Goal: Task Accomplishment & Management: Manage account settings

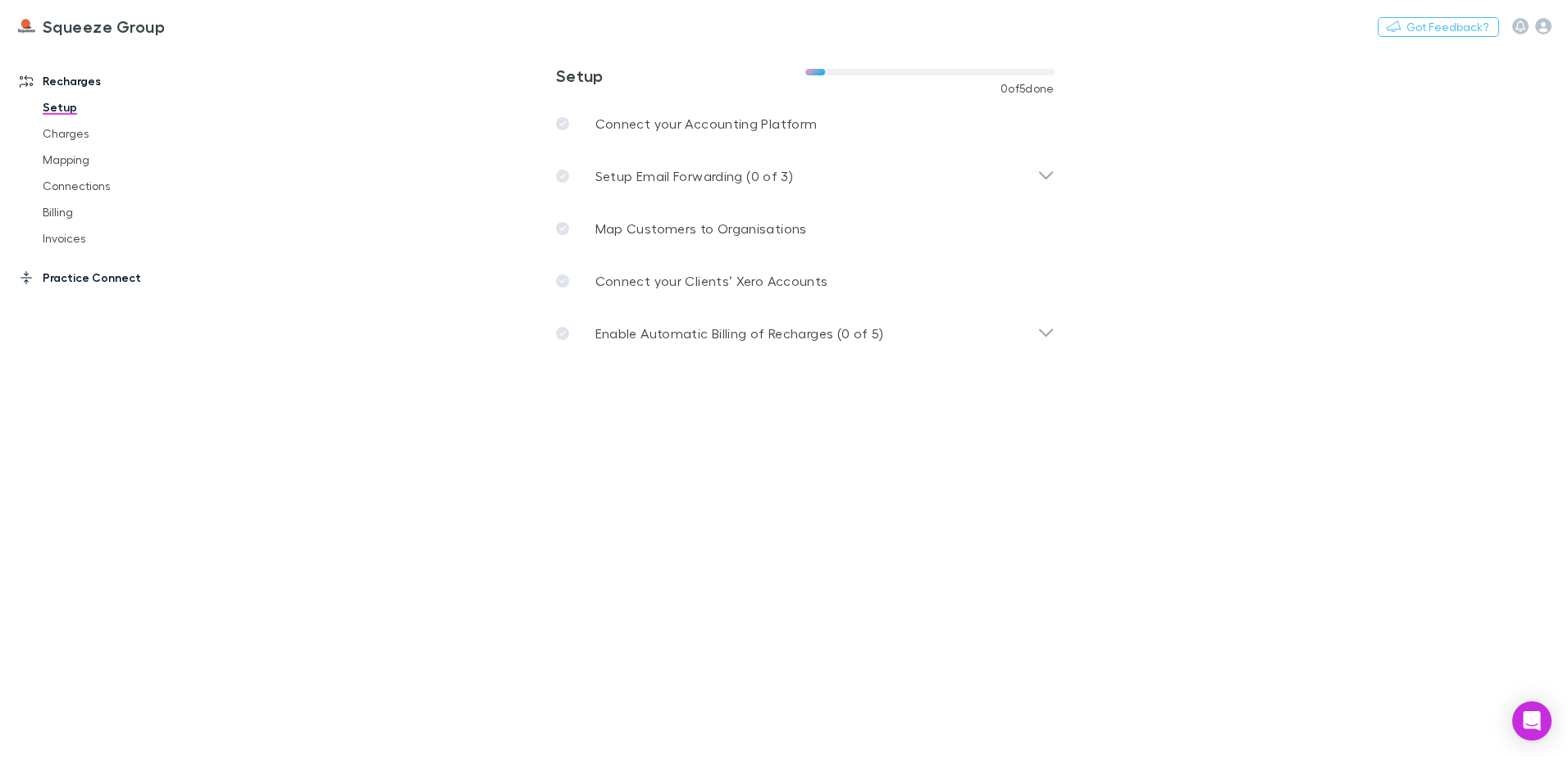
click at [101, 284] on link "Practice Connect" at bounding box center [112, 278] width 218 height 27
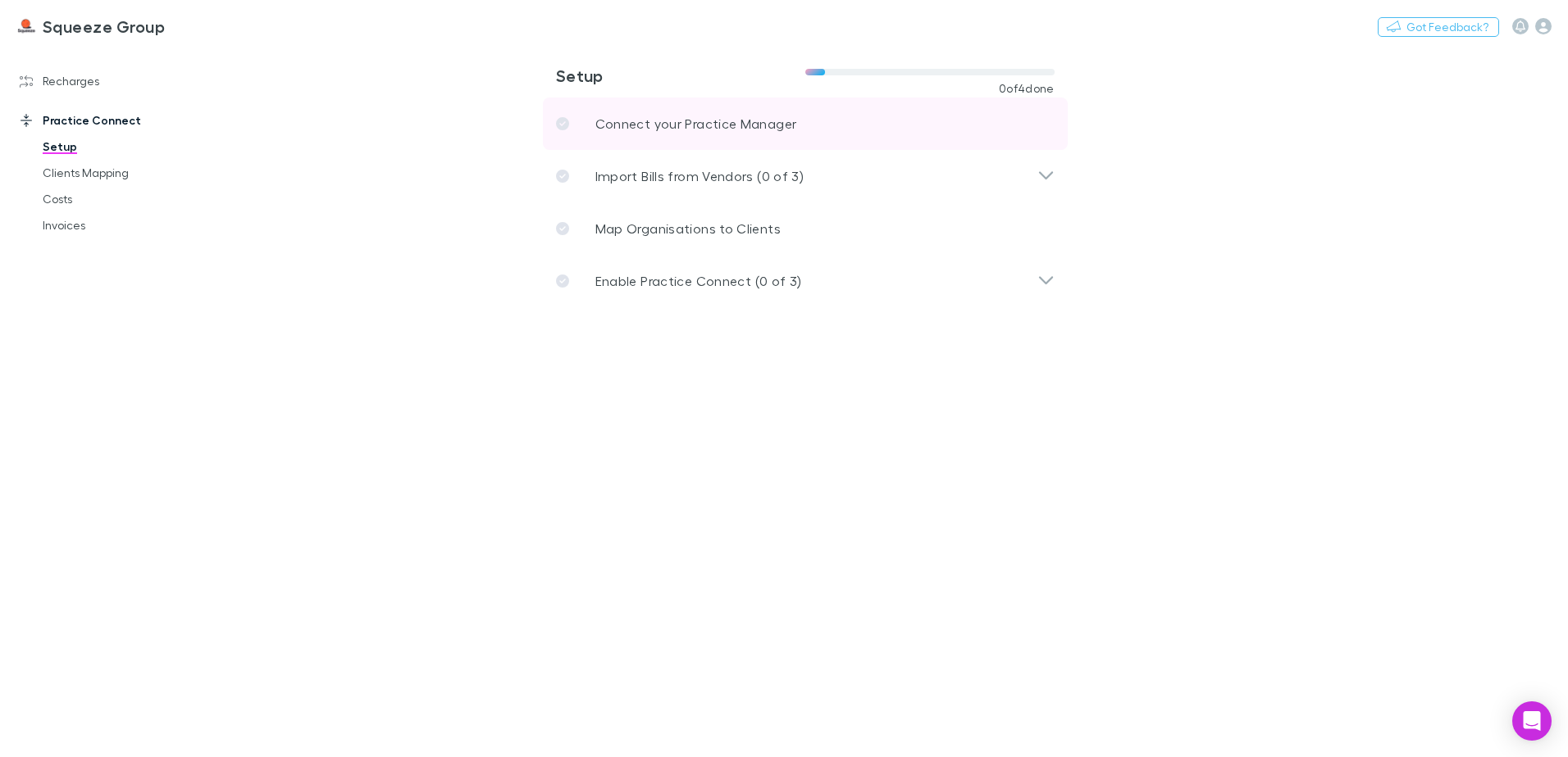
click at [655, 130] on p "Connect your Practice Manager" at bounding box center [696, 124] width 201 height 20
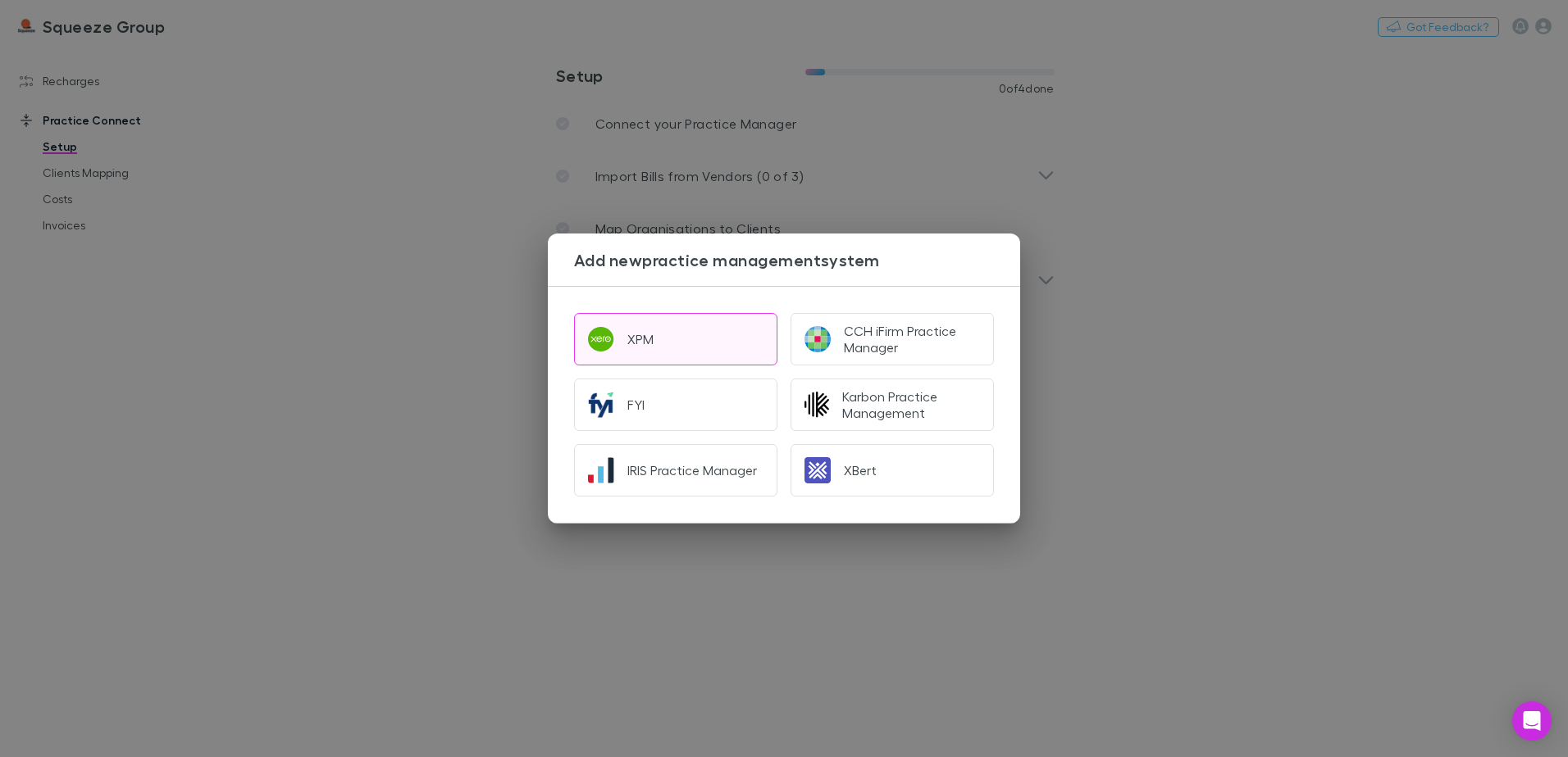
click at [623, 337] on button "XPM" at bounding box center [676, 339] width 203 height 52
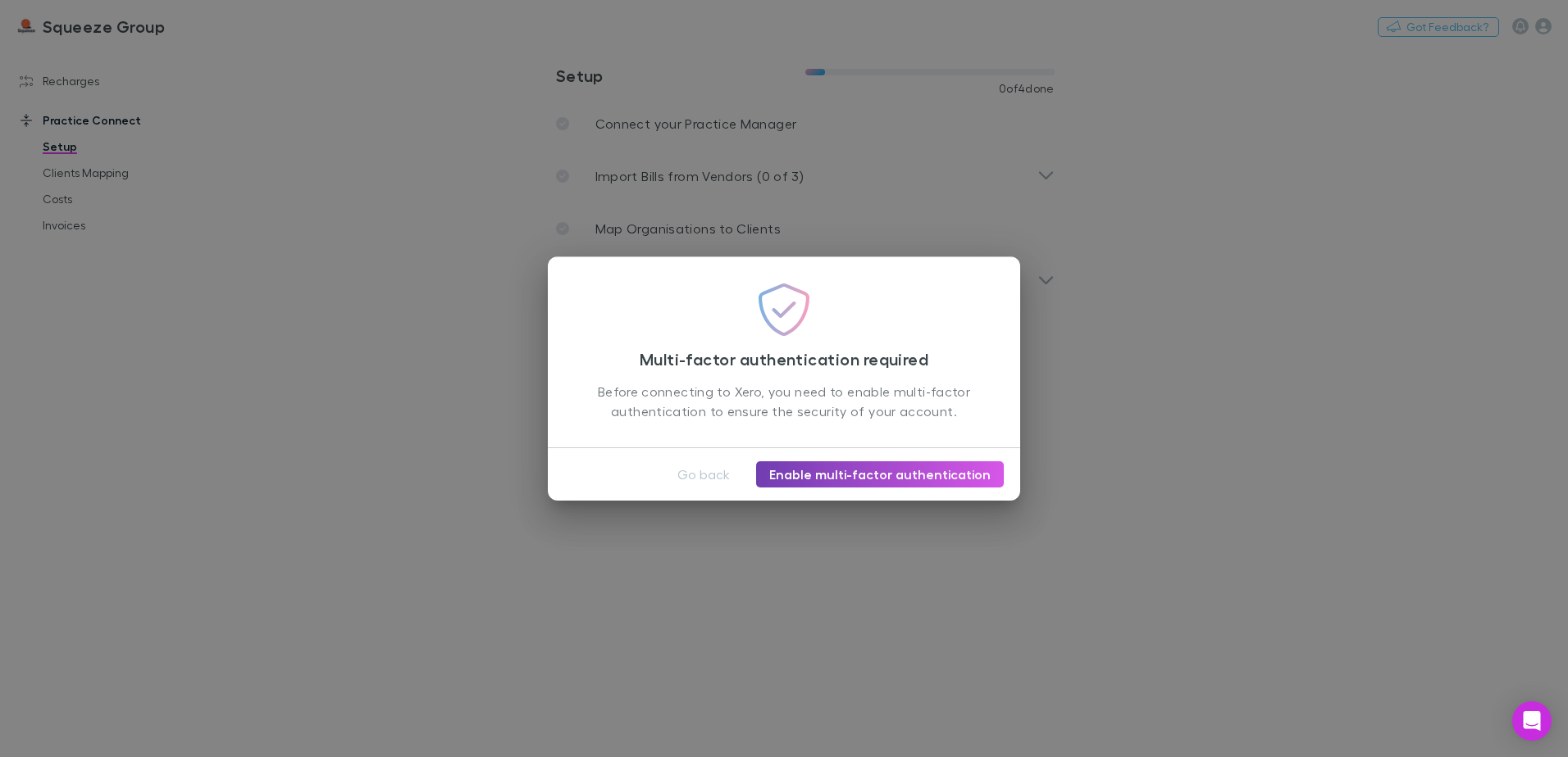
click at [823, 473] on link "Enable multi-factor authentication" at bounding box center [880, 475] width 248 height 27
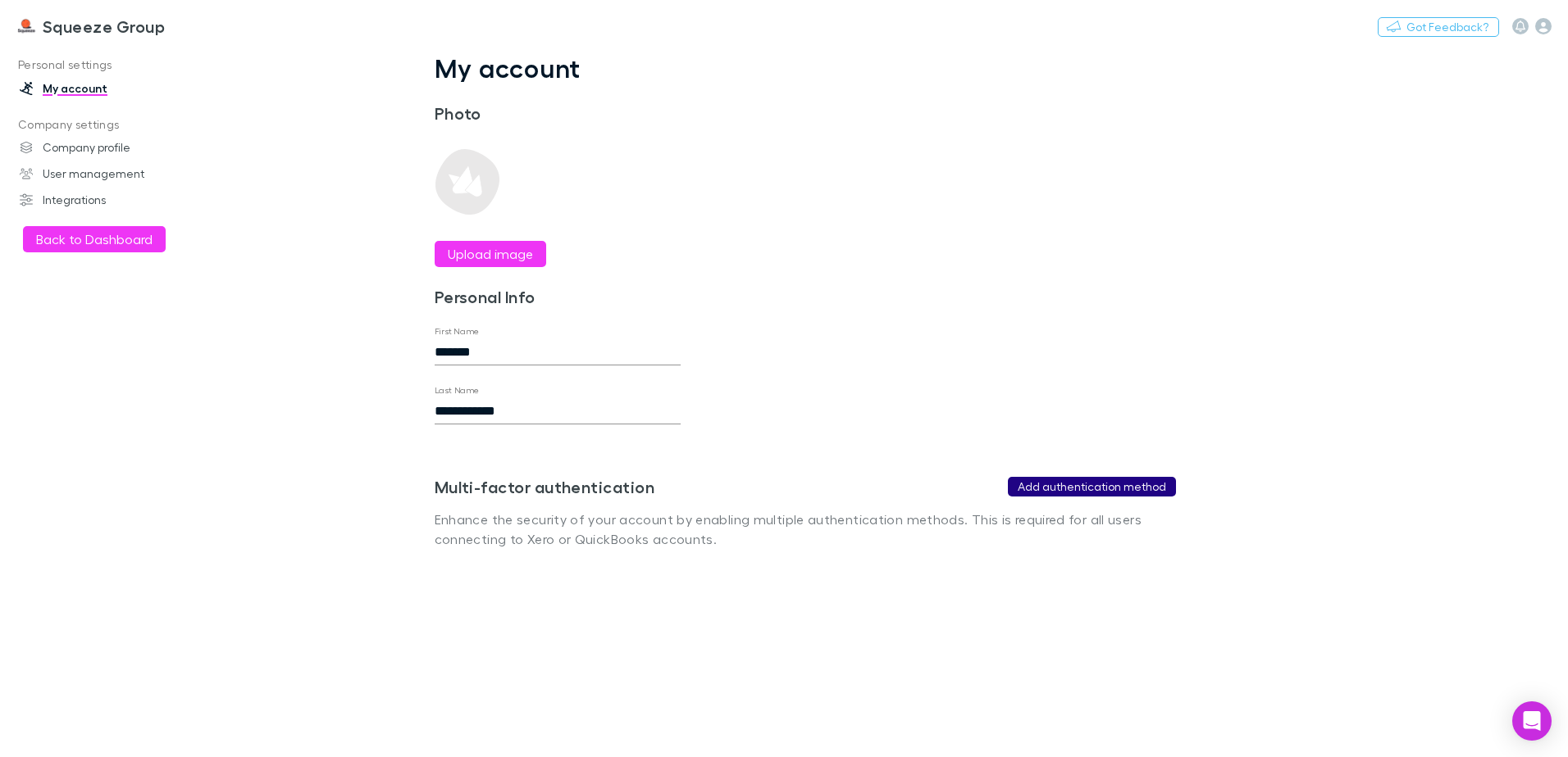
click at [1051, 487] on button "Add authentication method" at bounding box center [1092, 487] width 168 height 20
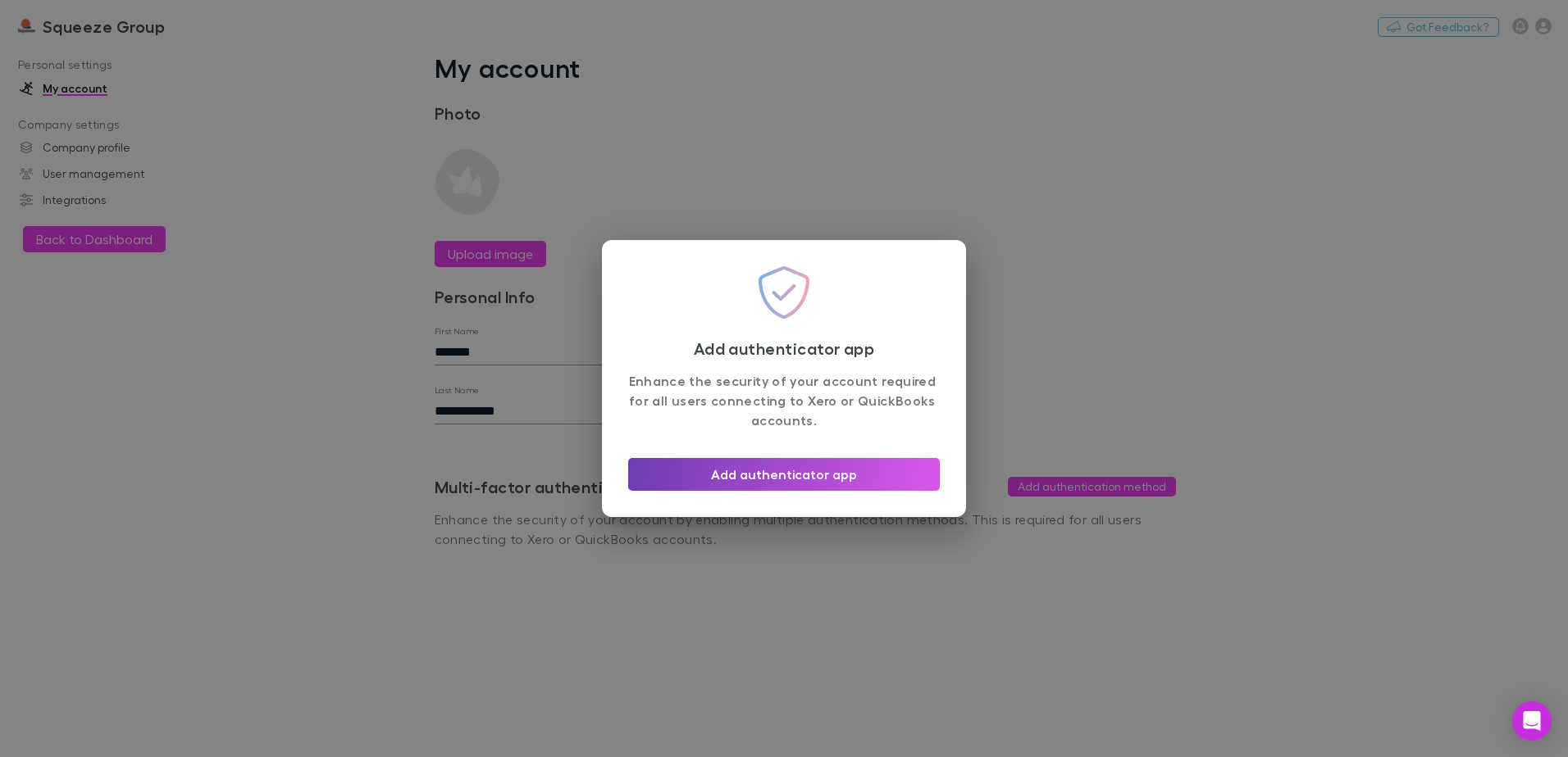
click at [842, 472] on button "Add authenticator app" at bounding box center [784, 474] width 311 height 32
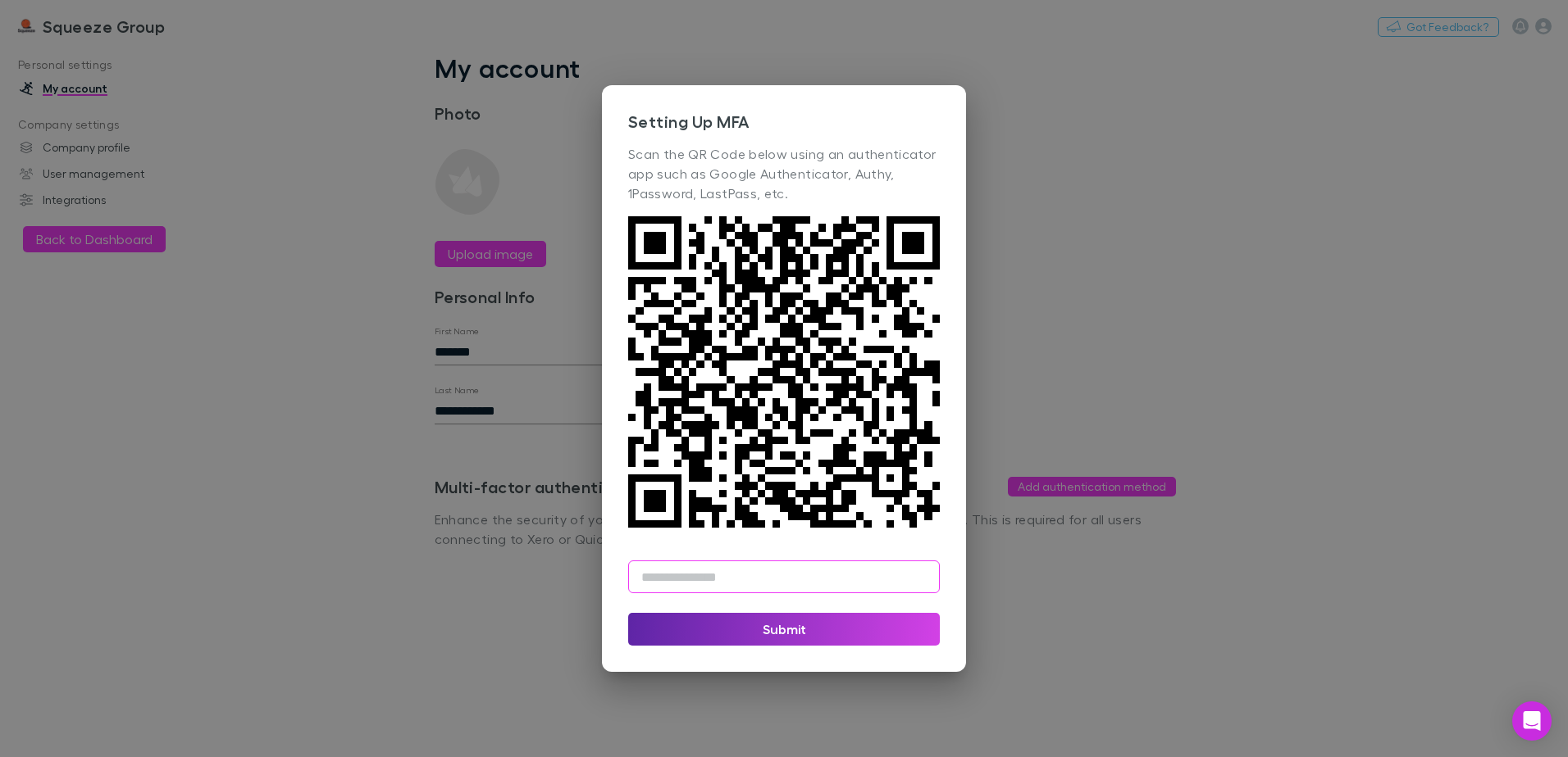
click at [799, 579] on input "text" at bounding box center [784, 576] width 311 height 32
type input "******"
click at [822, 624] on button "Submit" at bounding box center [784, 629] width 311 height 32
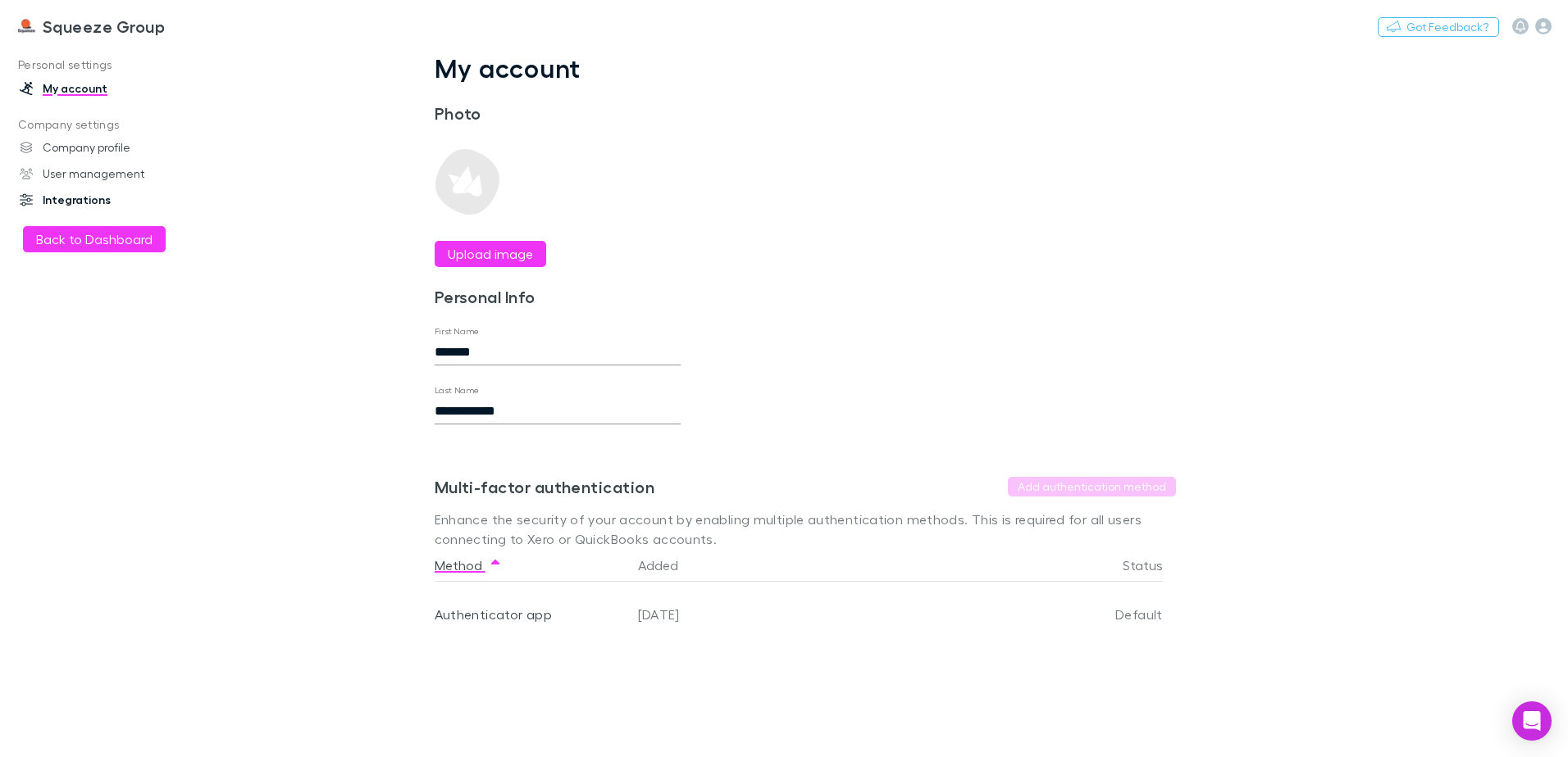
click at [93, 195] on link "Integrations" at bounding box center [112, 200] width 218 height 27
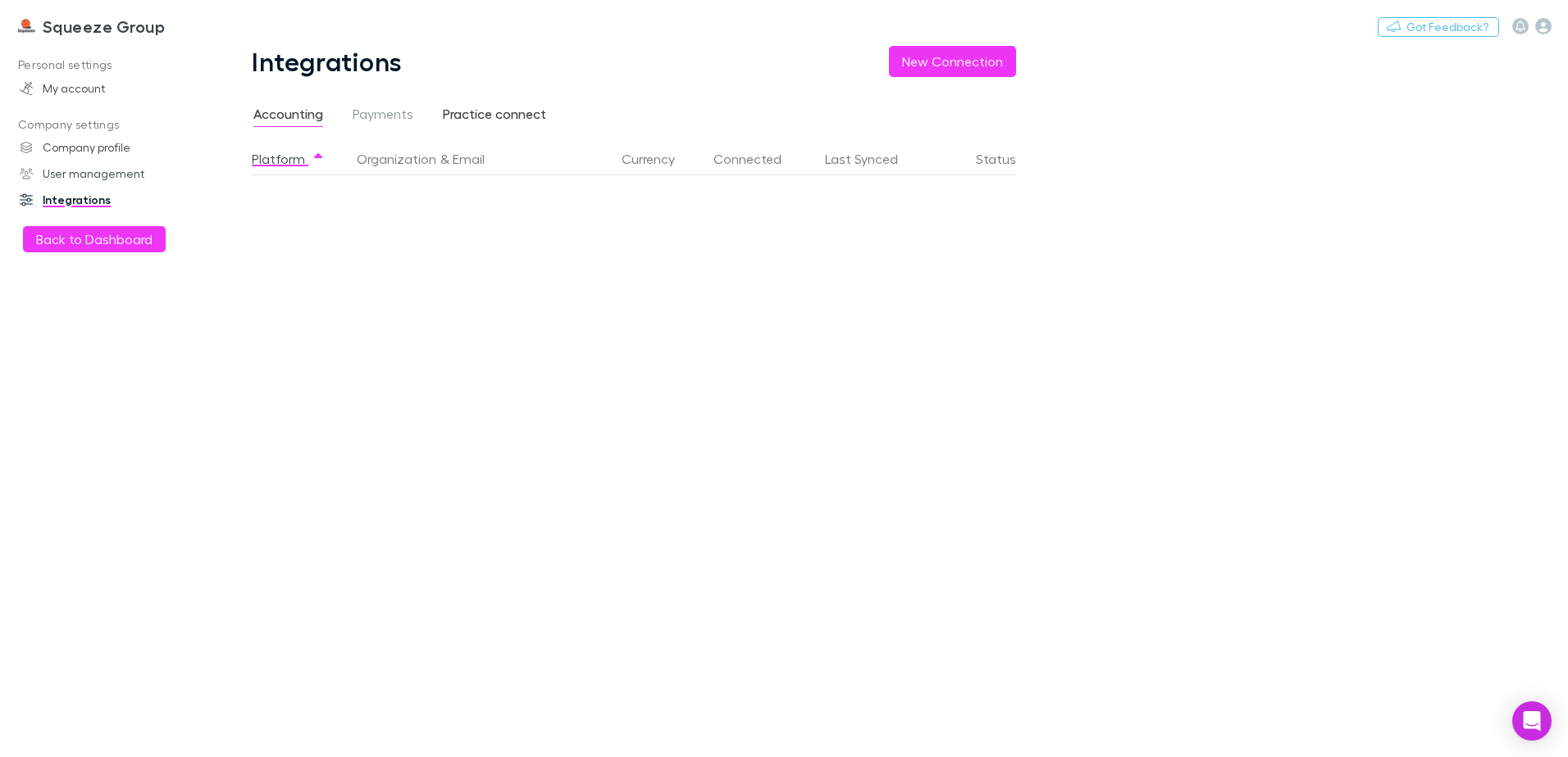
click at [504, 124] on span "Practice connect" at bounding box center [494, 116] width 103 height 22
click at [990, 60] on button "New Connection" at bounding box center [952, 61] width 127 height 31
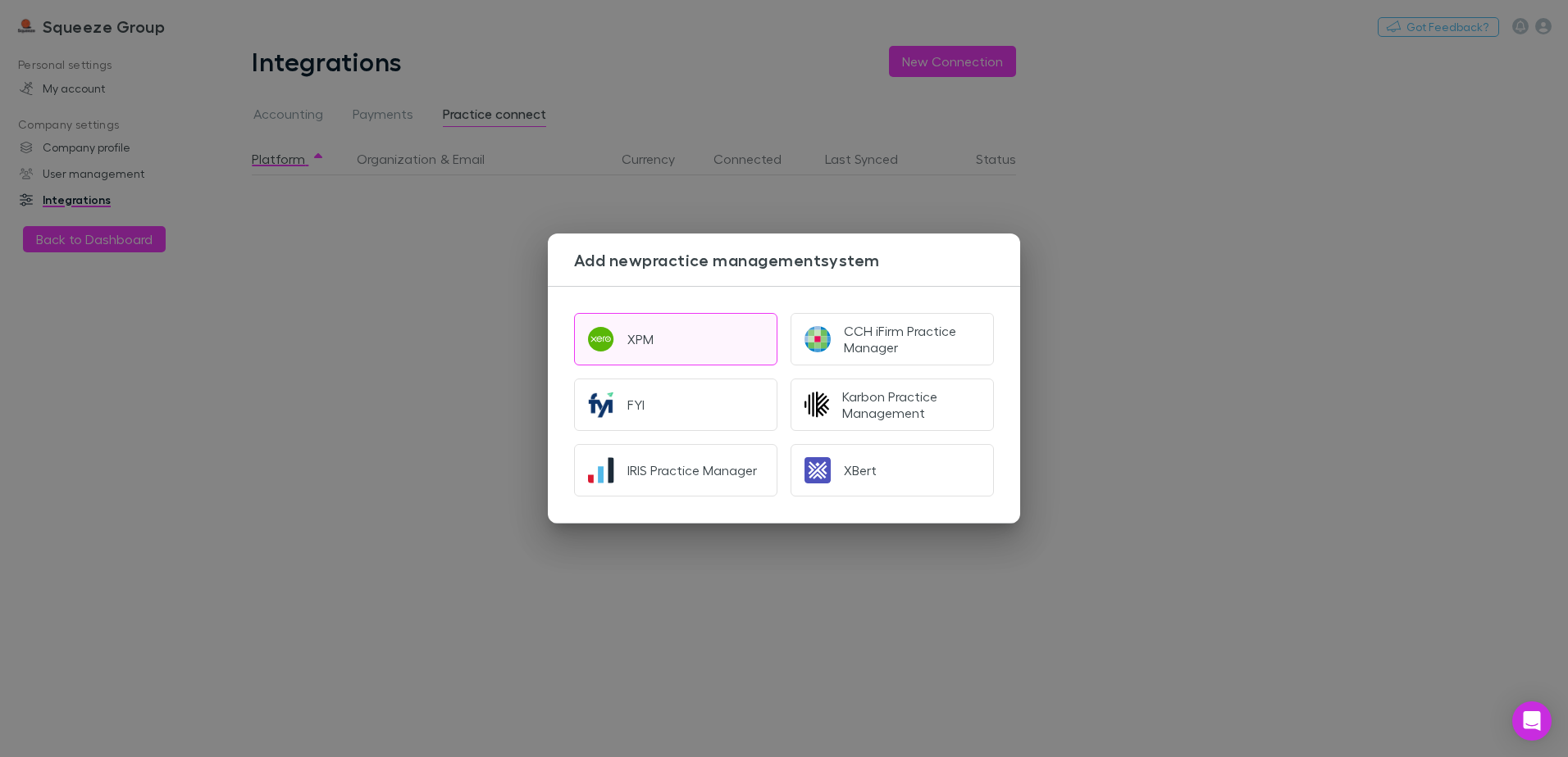
click at [664, 334] on button "XPM" at bounding box center [676, 339] width 203 height 52
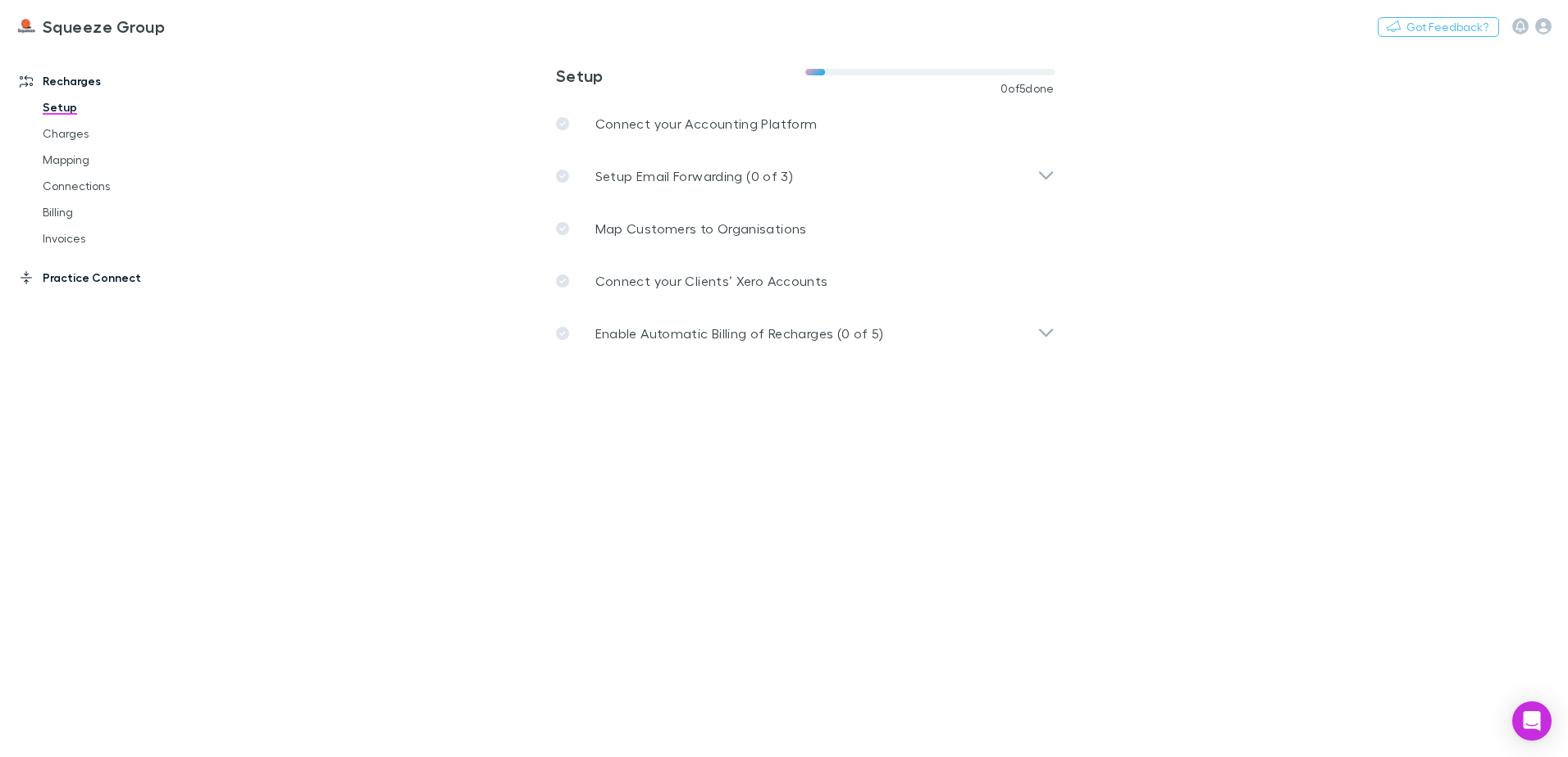
click at [83, 281] on link "Practice Connect" at bounding box center [112, 278] width 218 height 27
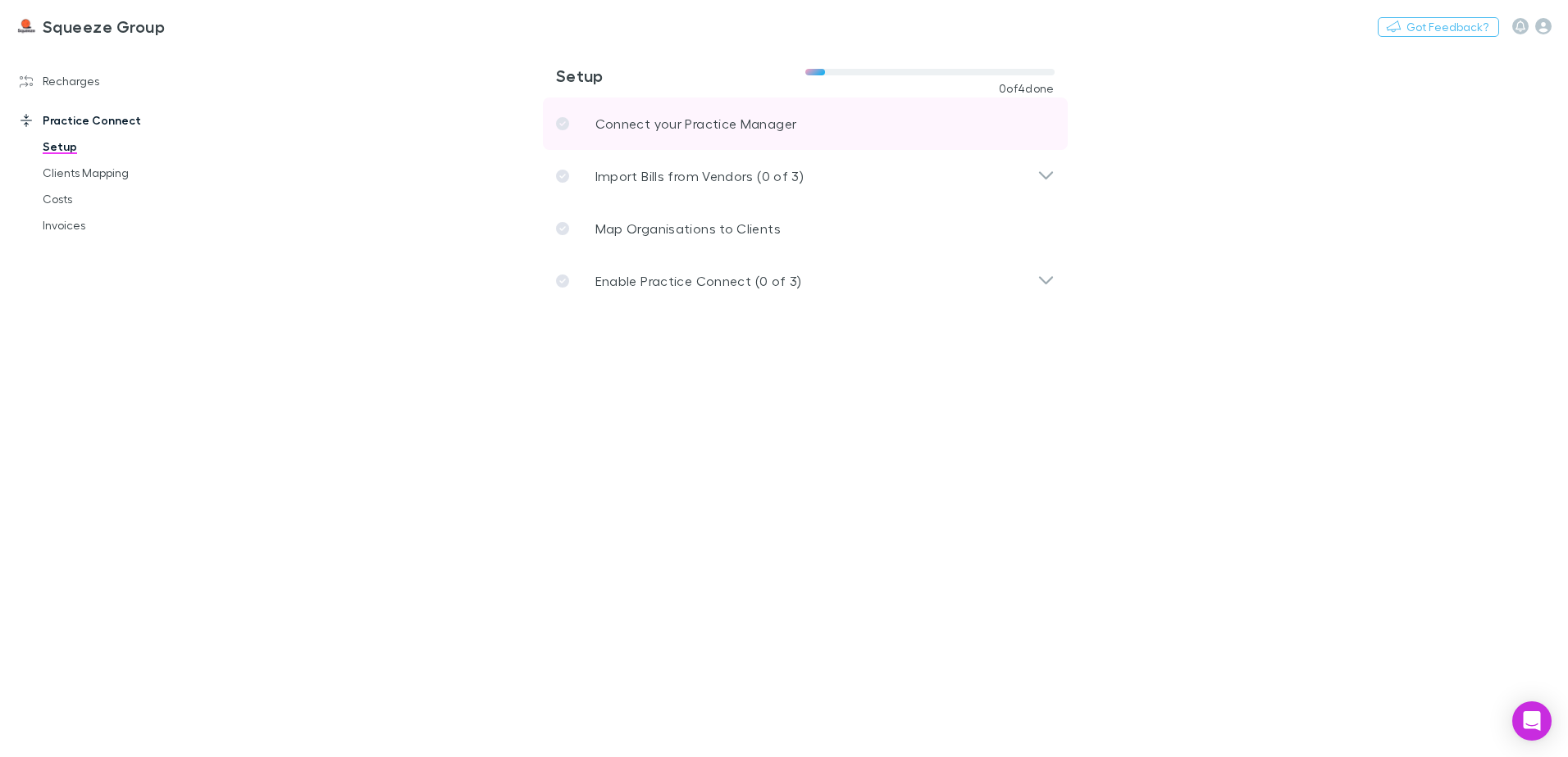
click at [695, 125] on p "Connect your Practice Manager" at bounding box center [696, 124] width 201 height 20
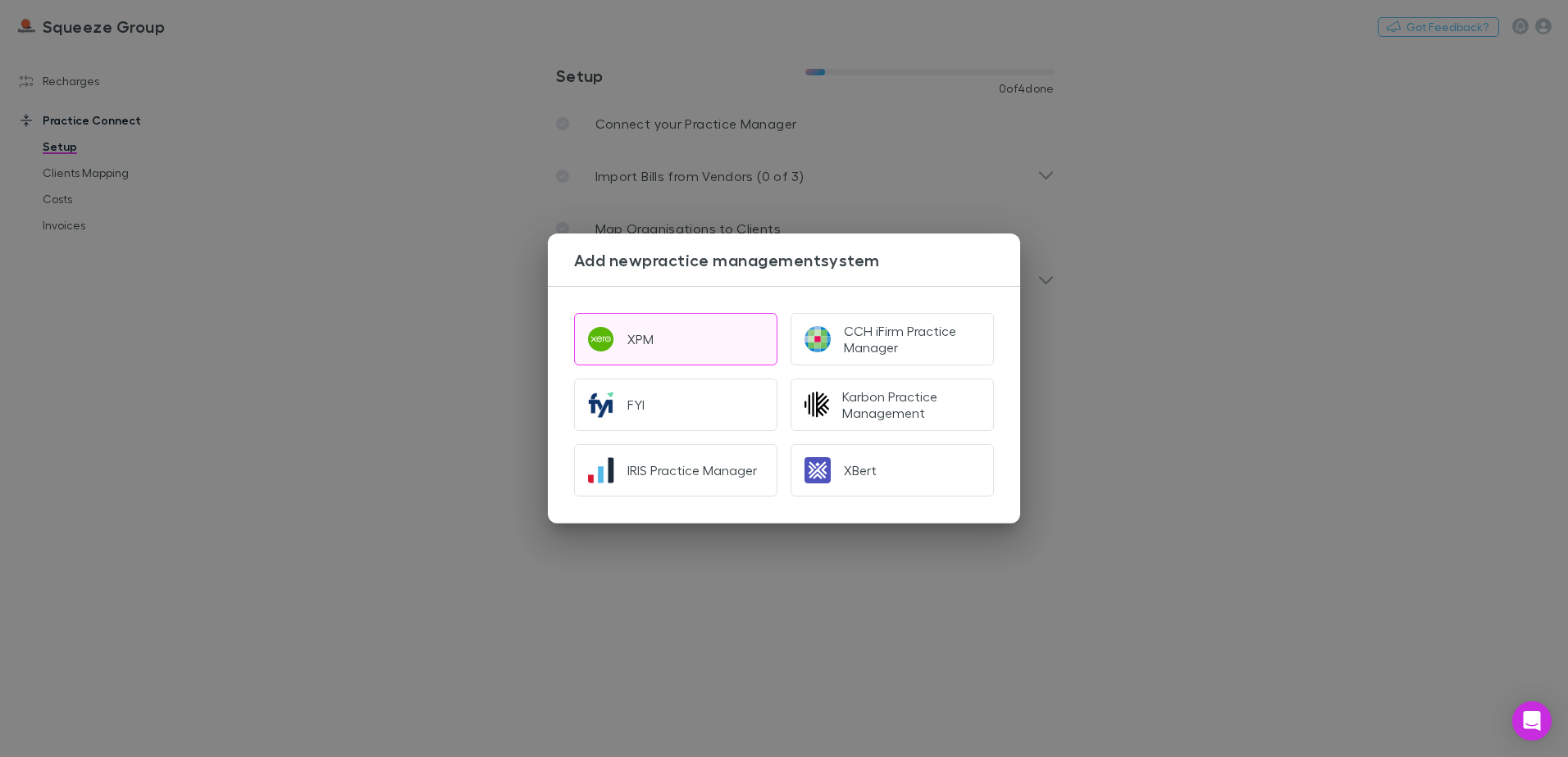
click at [699, 350] on button "XPM" at bounding box center [676, 339] width 203 height 52
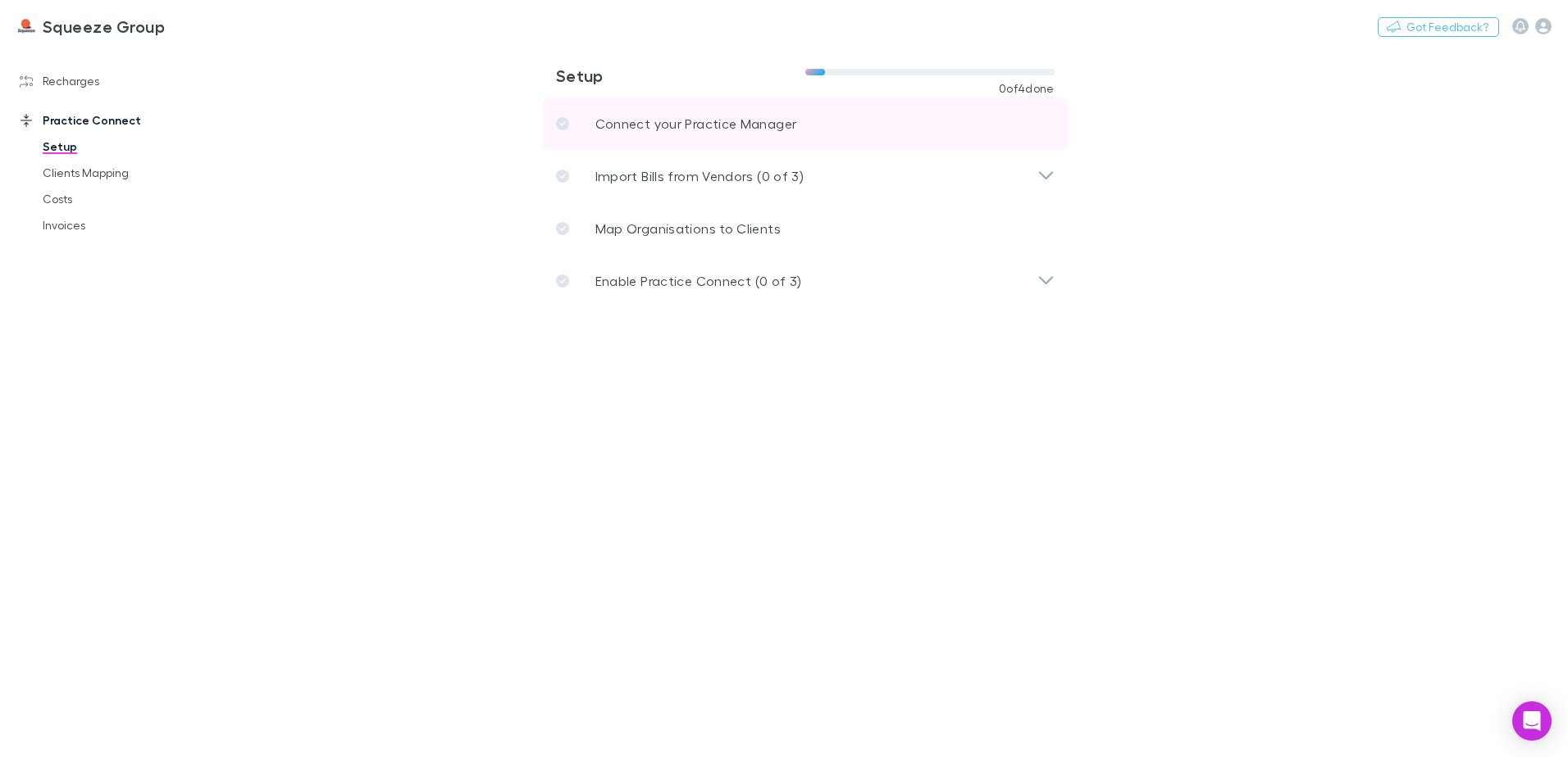
click at [660, 121] on p "Connect your Practice Manager" at bounding box center [696, 124] width 201 height 20
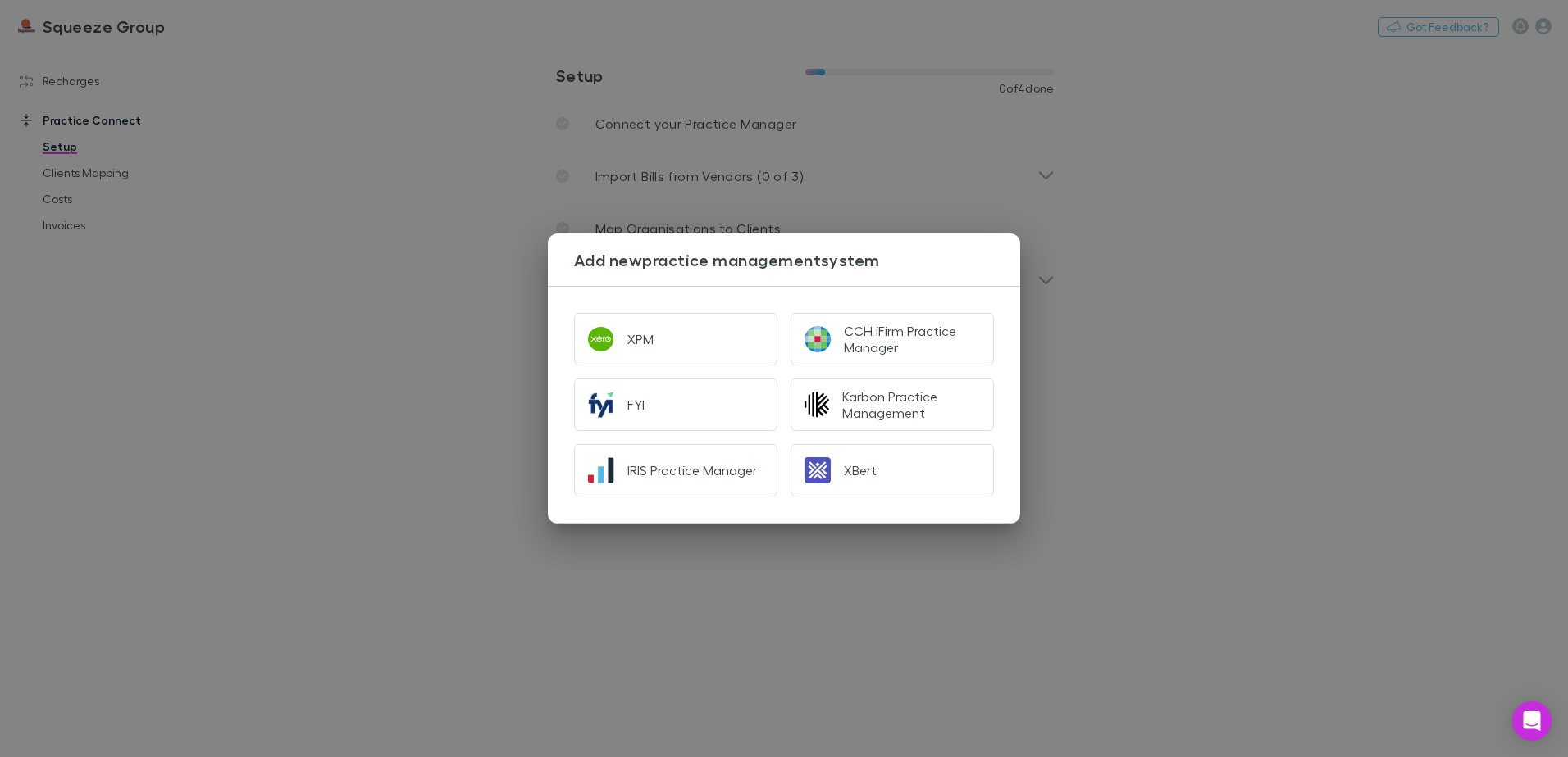
click at [613, 644] on div "Add new practice management system XPM CCH iFirm Practice Manager FYI Karbon Pr…" at bounding box center [784, 378] width 1568 height 757
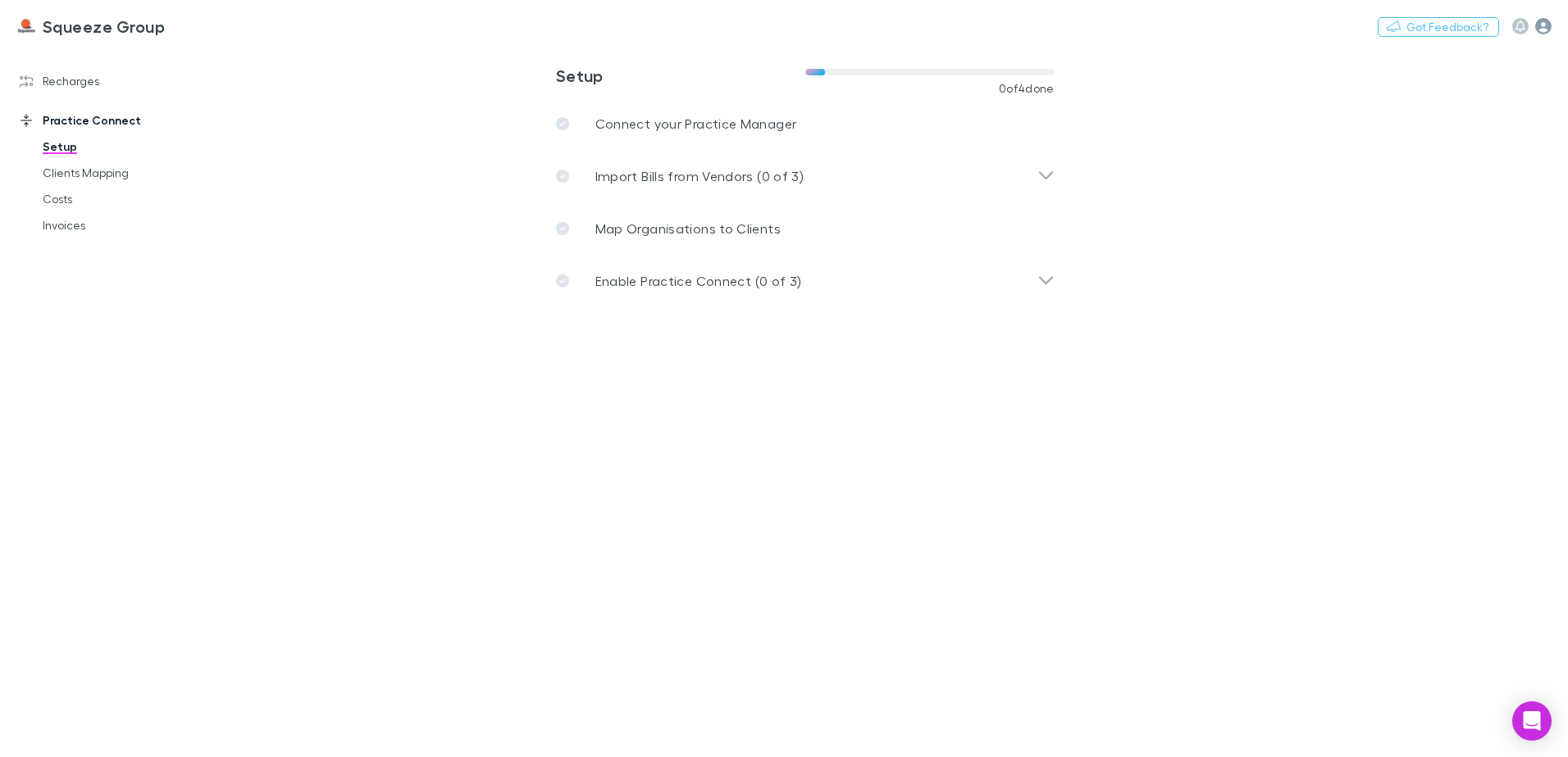
click at [1548, 24] on icon "button" at bounding box center [1543, 27] width 17 height 17
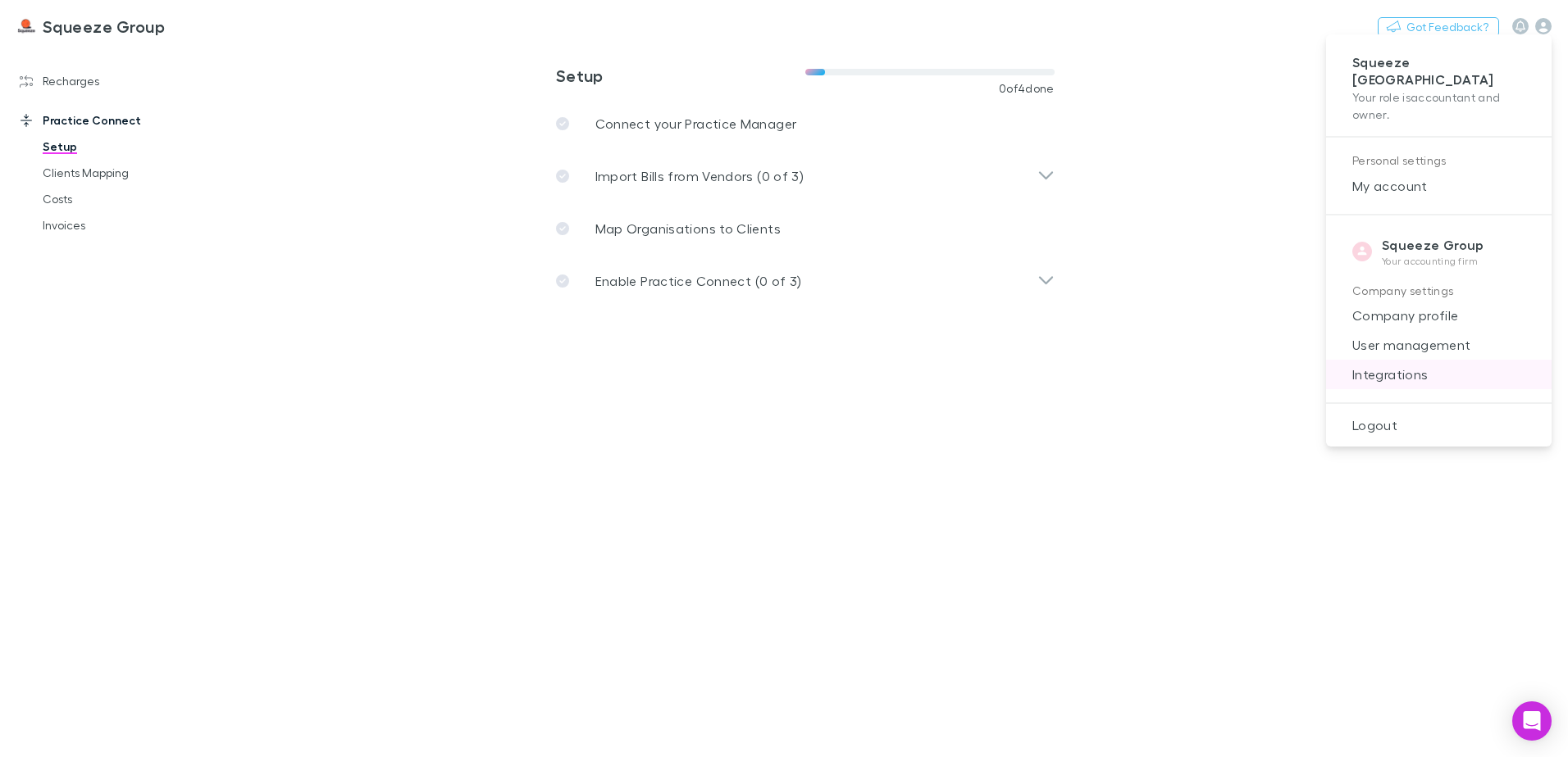
click at [1420, 364] on span "Integrations" at bounding box center [1438, 374] width 199 height 20
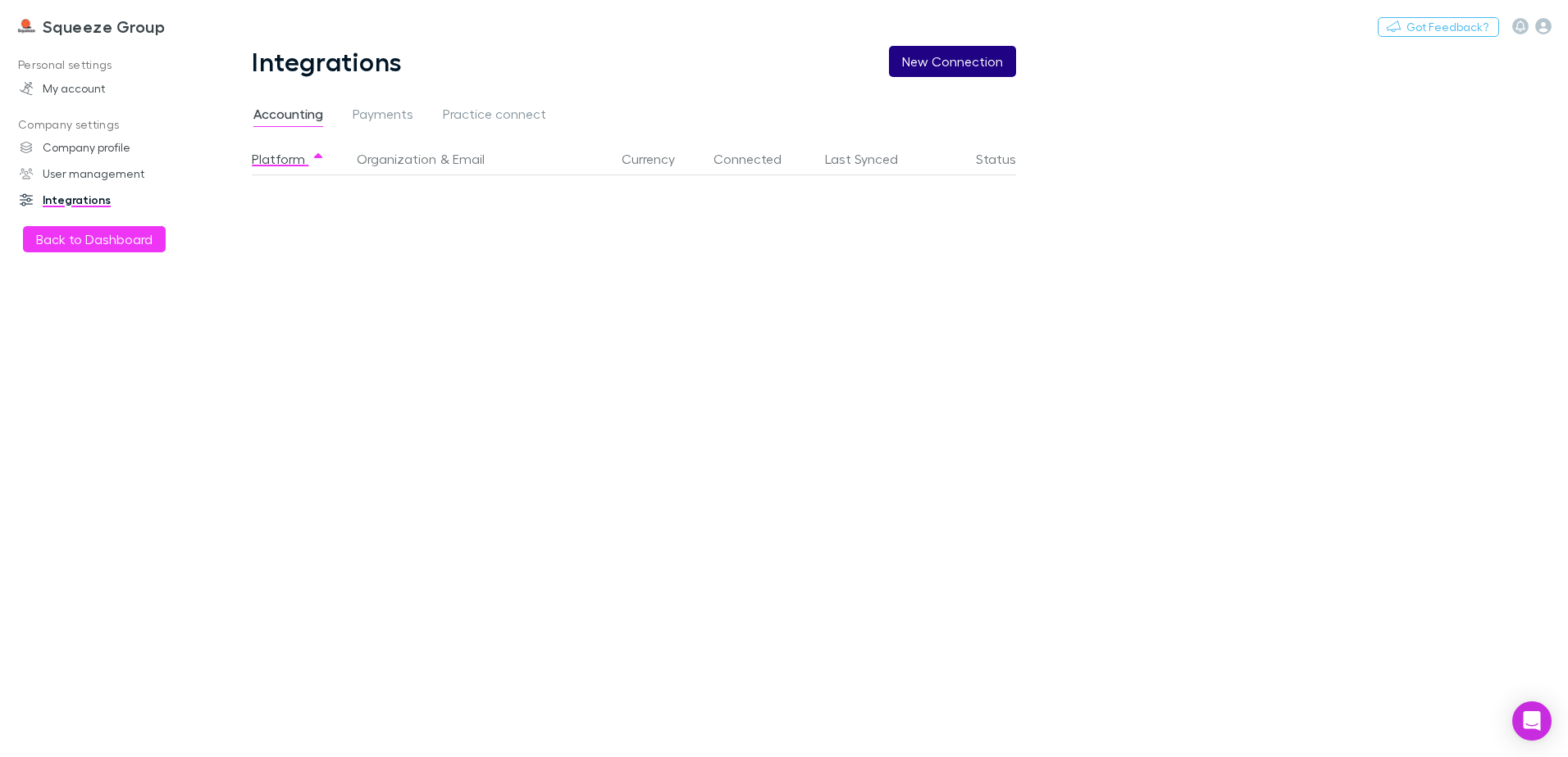
click at [924, 62] on button "New Connection" at bounding box center [952, 61] width 127 height 31
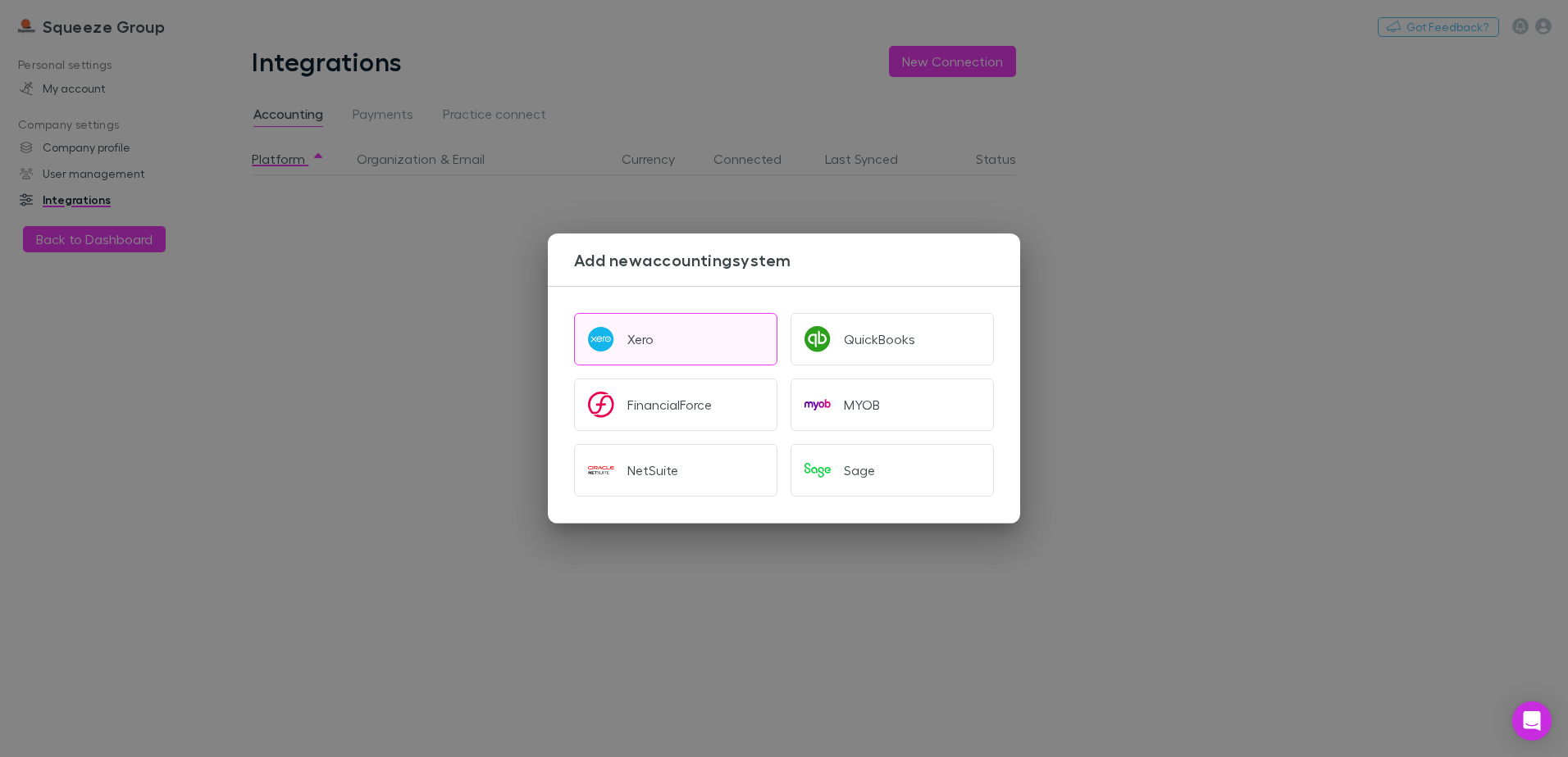
click at [640, 357] on button "Xero" at bounding box center [676, 339] width 203 height 52
